Goal: Information Seeking & Learning: Compare options

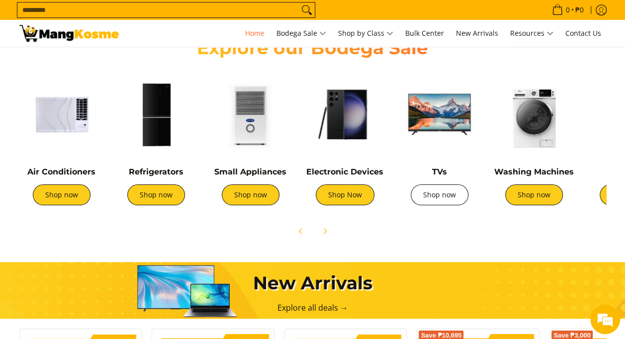
scroll to position [370, 0]
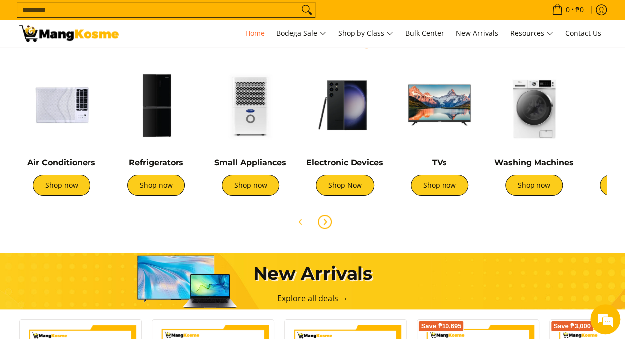
click at [326, 221] on icon "Next" at bounding box center [325, 222] width 8 height 8
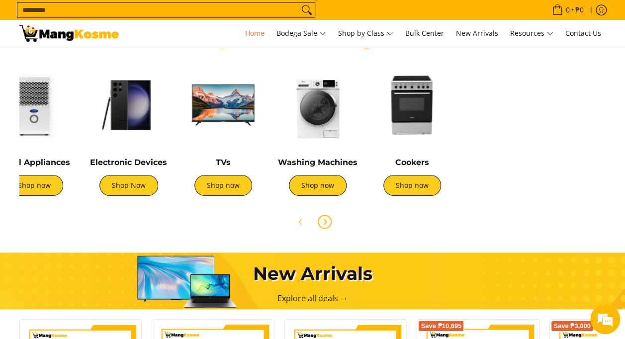
scroll to position [0, 331]
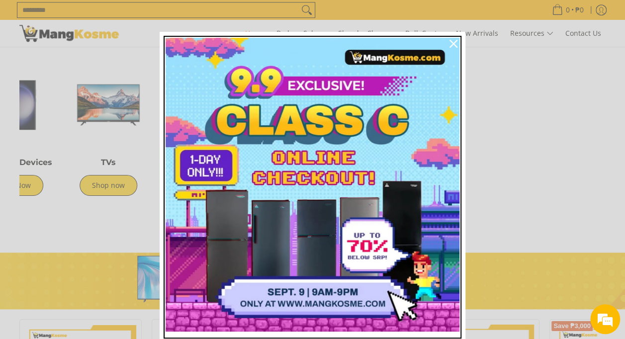
click at [366, 171] on img "Marketing offer form" at bounding box center [313, 185] width 294 height 294
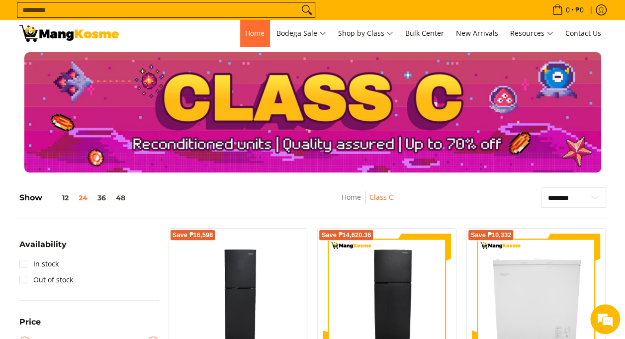
click at [253, 30] on span "Home" at bounding box center [254, 32] width 19 height 9
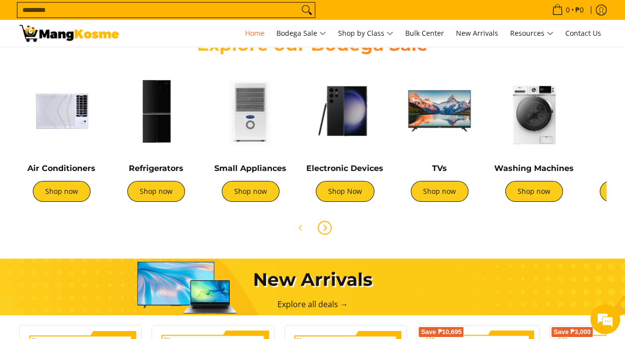
scroll to position [0, 395]
click at [251, 190] on link "Shop now" at bounding box center [251, 191] width 58 height 21
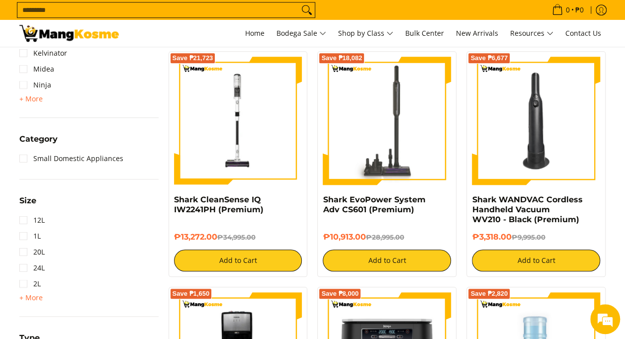
scroll to position [406, 0]
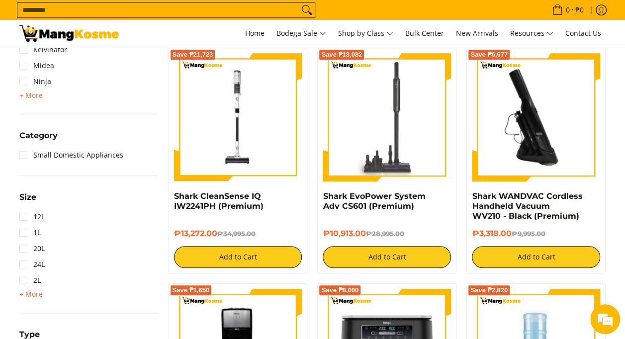
click at [516, 146] on img at bounding box center [536, 117] width 128 height 128
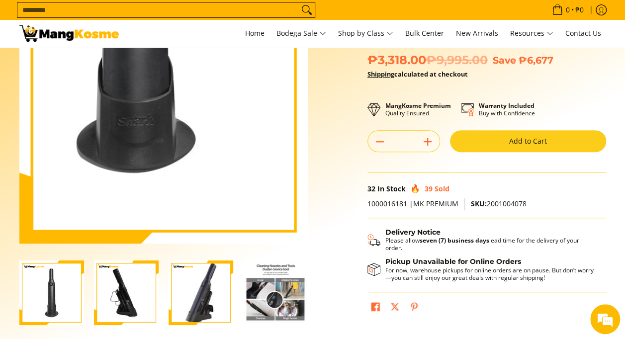
scroll to position [112, 0]
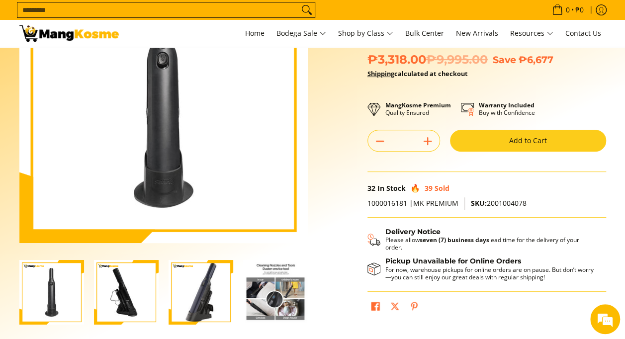
click at [117, 286] on img "Shark WANDVAC Cordless Handheld Vacuum WV210 - Black (Premium)-2" at bounding box center [126, 292] width 65 height 65
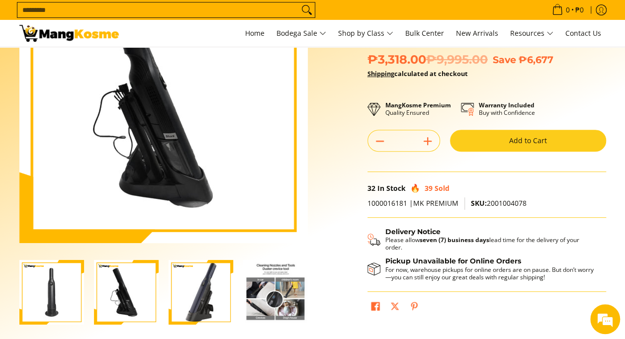
click at [194, 286] on img "Shark WANDVAC Cordless Handheld Vacuum WV210 - Black (Premium)-3" at bounding box center [200, 292] width 65 height 65
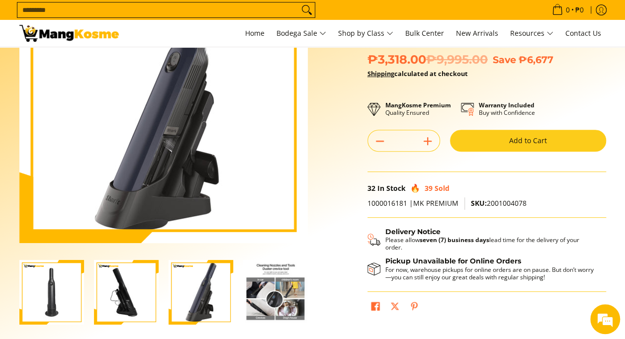
scroll to position [0, 0]
click at [259, 294] on img "Shark WANDVAC Cordless Handheld Vacuum WV210 - Black (Premium)-4" at bounding box center [275, 292] width 65 height 65
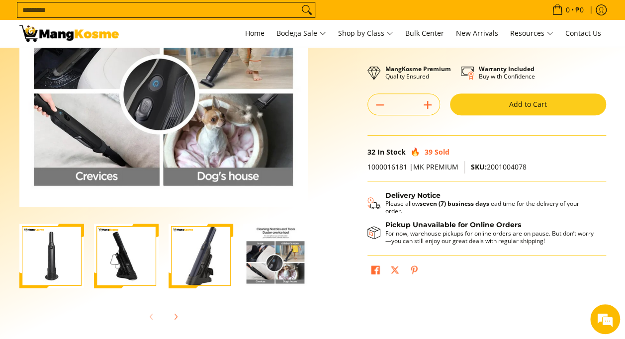
scroll to position [149, 0]
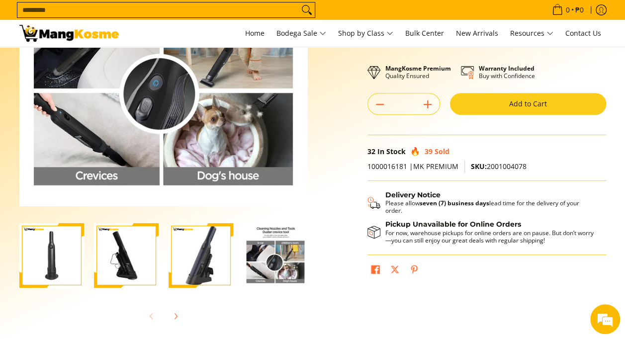
click at [269, 256] on img "Shark WANDVAC Cordless Handheld Vacuum WV210 - Black (Premium)-4" at bounding box center [275, 255] width 65 height 65
click at [256, 258] on img "Shark WANDVAC Cordless Handheld Vacuum WV210 - Black (Premium)-4" at bounding box center [275, 255] width 65 height 65
click at [115, 231] on img "Shark WANDVAC Cordless Handheld Vacuum WV210 - Black (Premium)-2" at bounding box center [126, 255] width 65 height 65
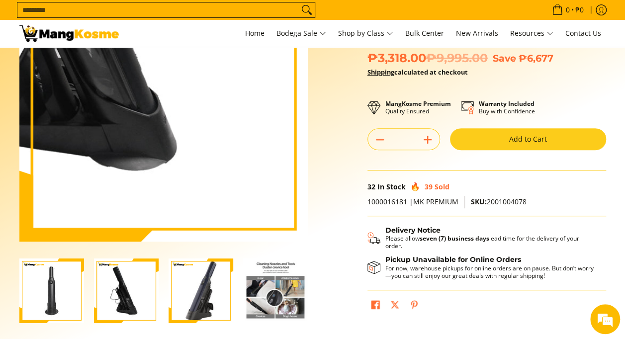
scroll to position [114, 0]
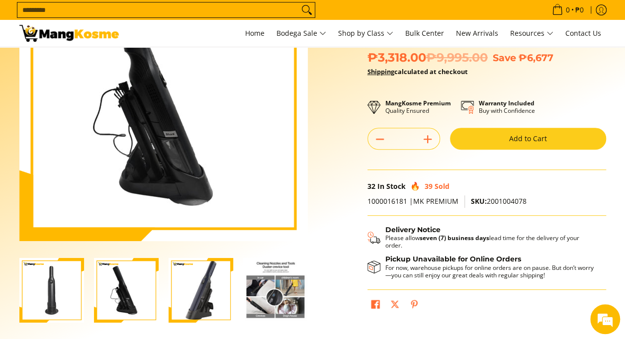
click at [208, 287] on img "Shark WANDVAC Cordless Handheld Vacuum WV210 - Black (Premium)-3" at bounding box center [200, 290] width 65 height 65
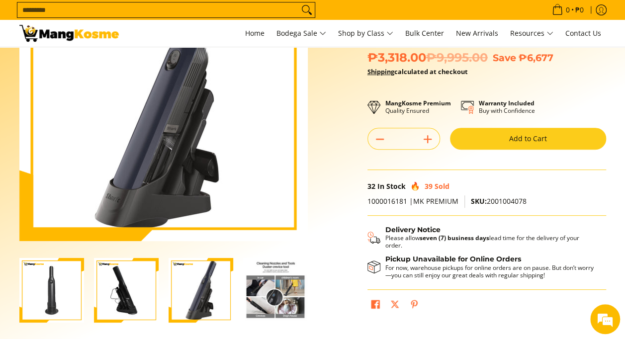
click at [246, 291] on img "Shark WANDVAC Cordless Handheld Vacuum WV210 - Black (Premium)-4" at bounding box center [275, 290] width 65 height 65
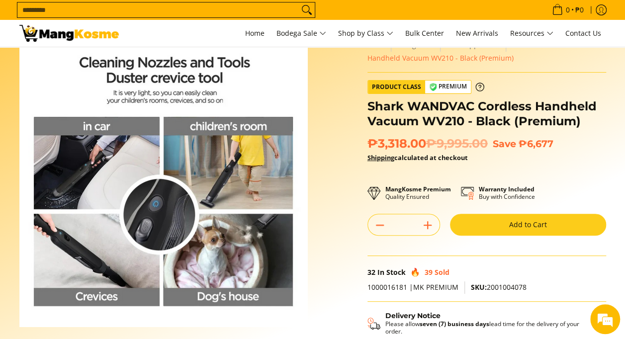
scroll to position [0, 0]
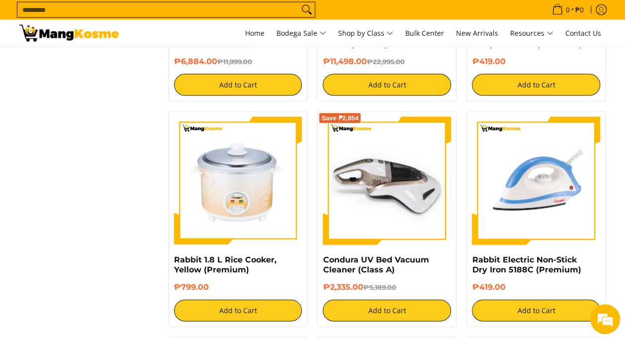
click at [390, 198] on img at bounding box center [387, 181] width 128 height 128
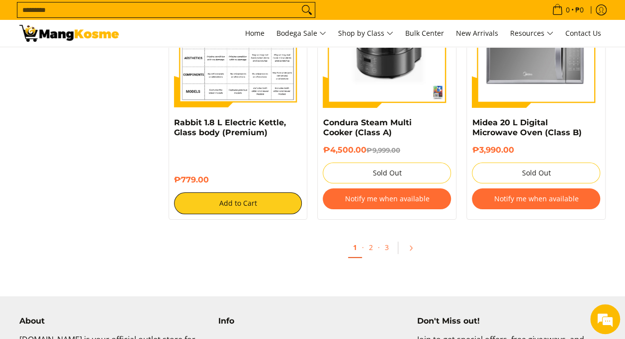
scroll to position [1879, 0]
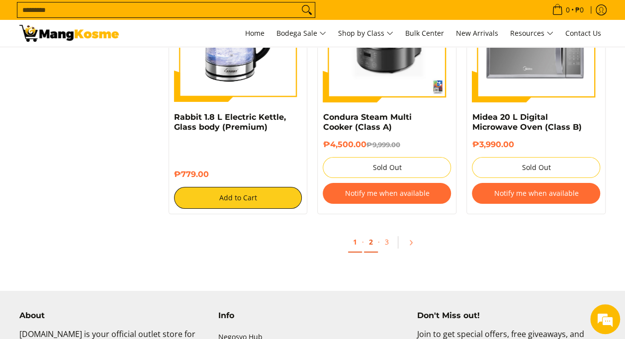
click at [370, 242] on link "2" at bounding box center [371, 242] width 14 height 20
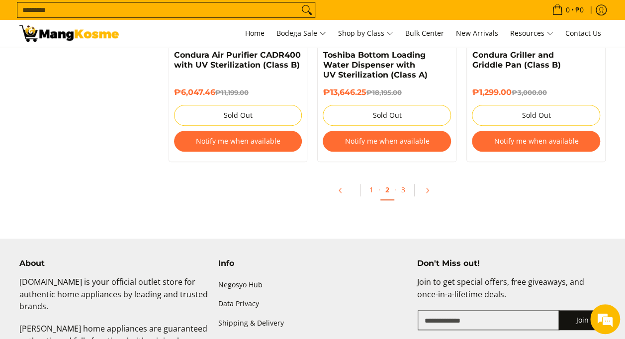
scroll to position [2160, 0]
click at [403, 184] on link "3" at bounding box center [403, 189] width 14 height 20
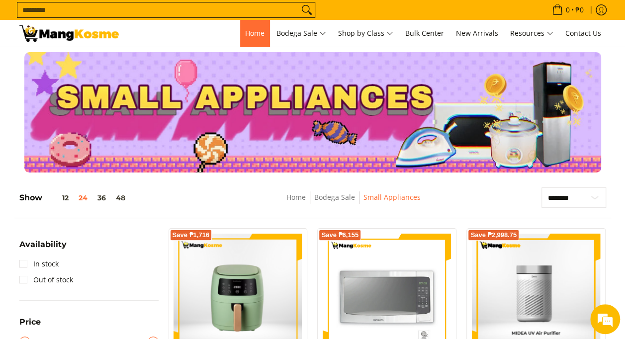
click at [245, 31] on span "Home" at bounding box center [254, 32] width 19 height 9
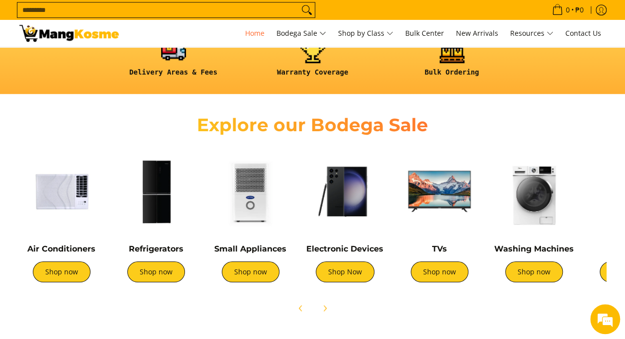
scroll to position [284, 0]
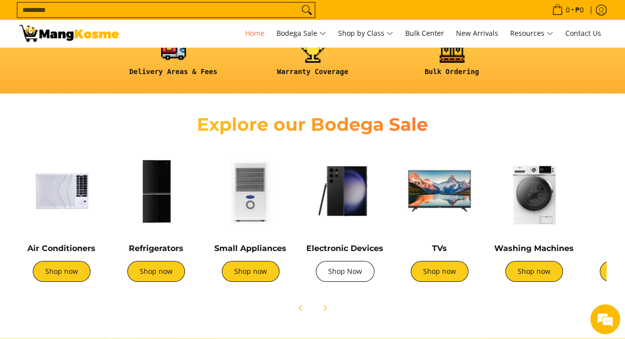
click at [348, 269] on link "Shop Now" at bounding box center [345, 271] width 59 height 21
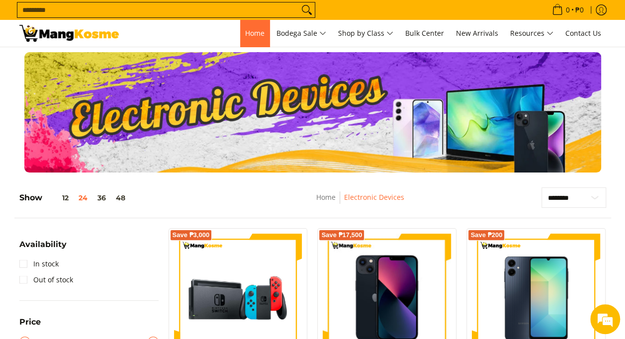
click at [246, 27] on link "Home" at bounding box center [254, 33] width 29 height 27
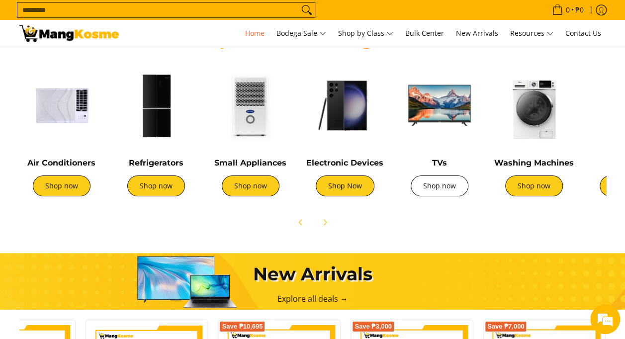
click at [430, 178] on link "Shop now" at bounding box center [440, 185] width 58 height 21
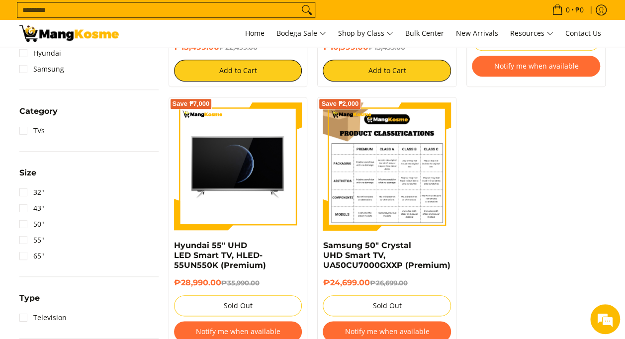
click at [424, 157] on img at bounding box center [387, 166] width 128 height 128
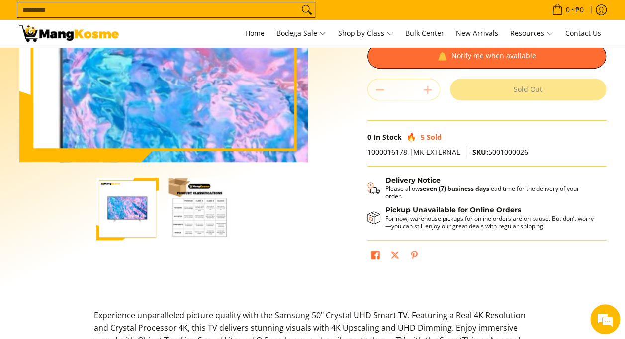
scroll to position [194, 0]
